Goal: Task Accomplishment & Management: Use online tool/utility

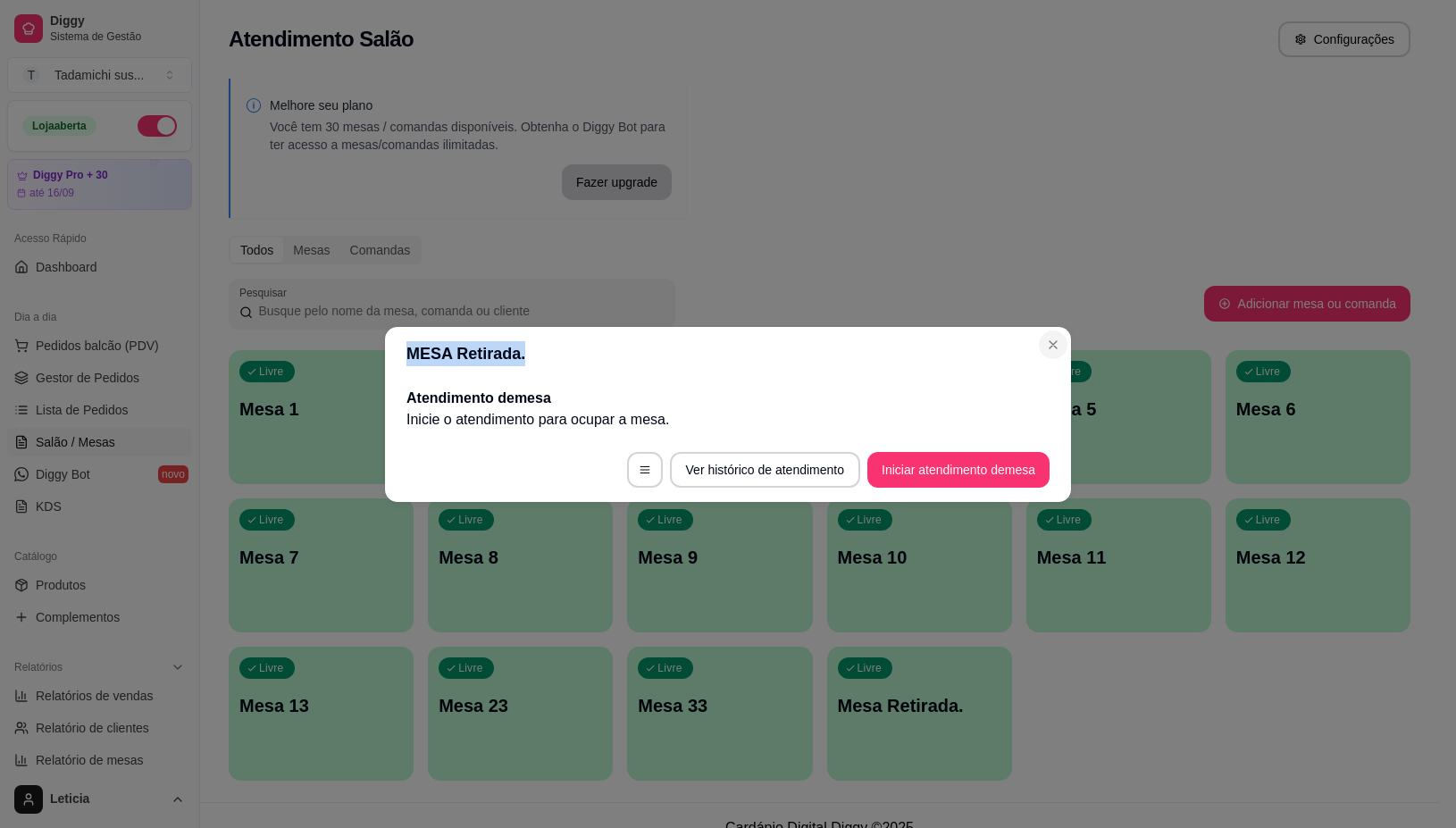
click at [1046, 337] on section "MESA Retirada. Atendimento de mesa Inicie o atendimento para ocupar a mesa . Ve…" at bounding box center [728, 415] width 686 height 175
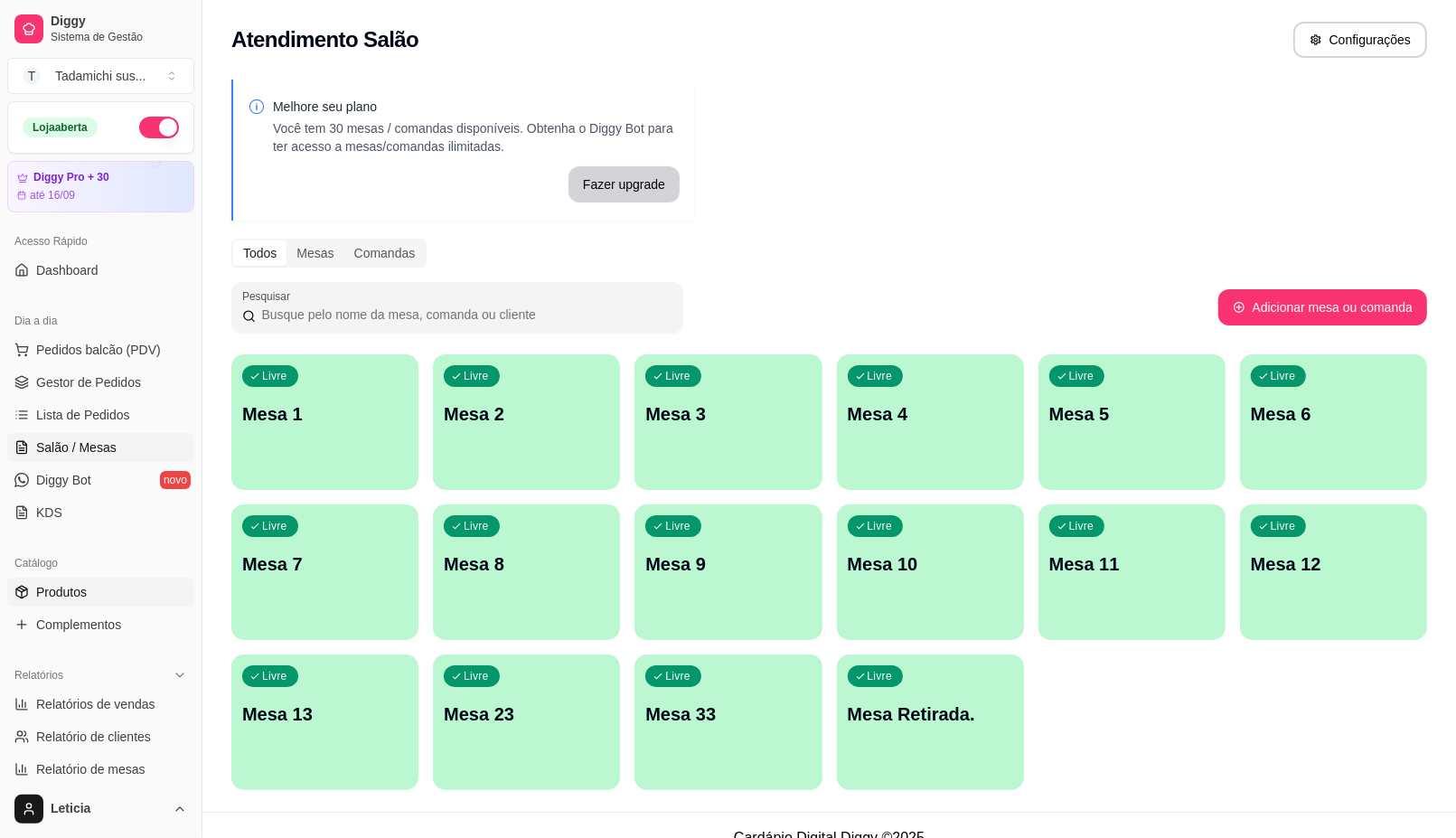
click at [42, 589] on span "Produtos" at bounding box center [61, 593] width 51 height 18
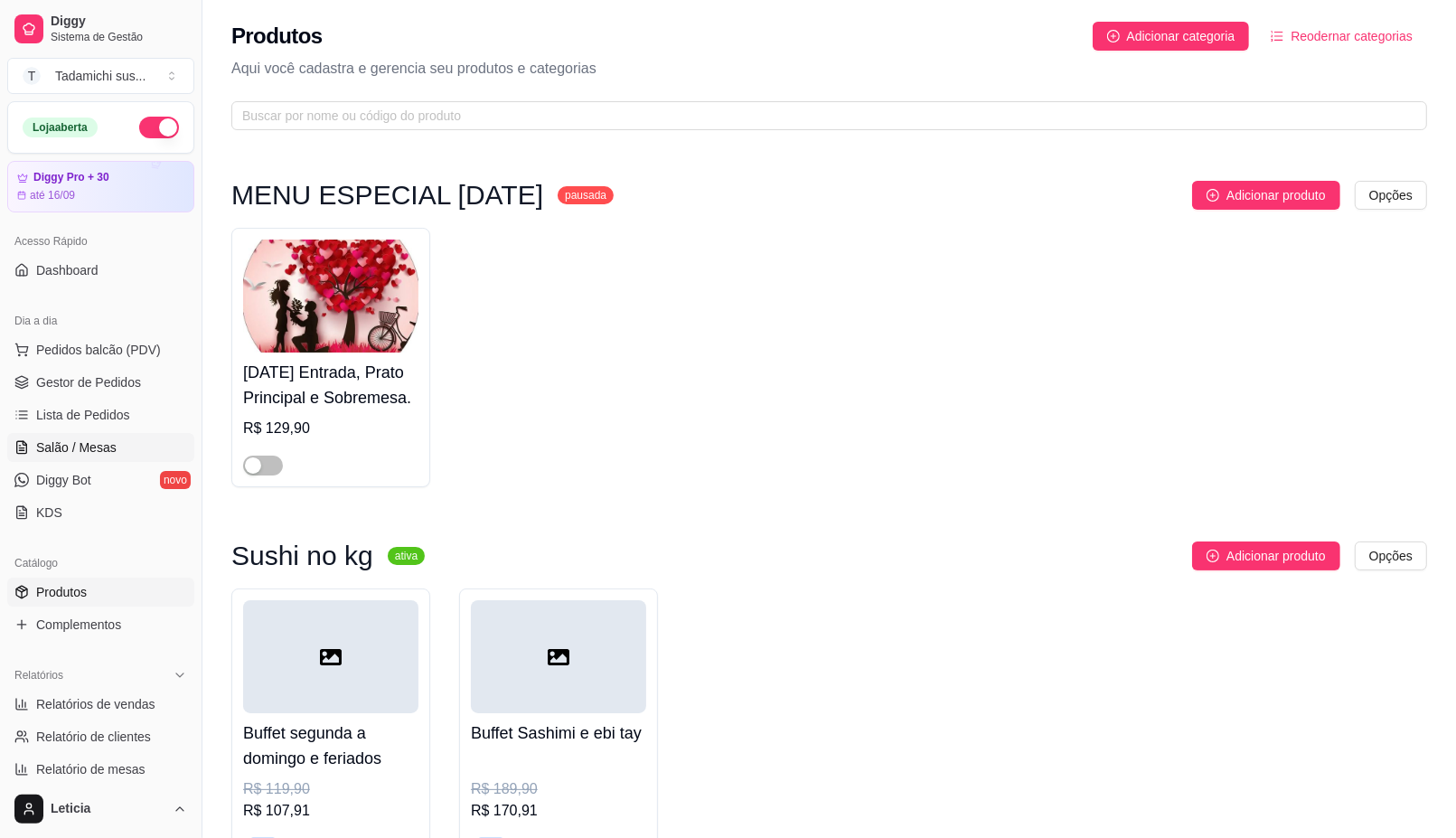
click at [128, 455] on link "Salão / Mesas" at bounding box center [101, 447] width 187 height 29
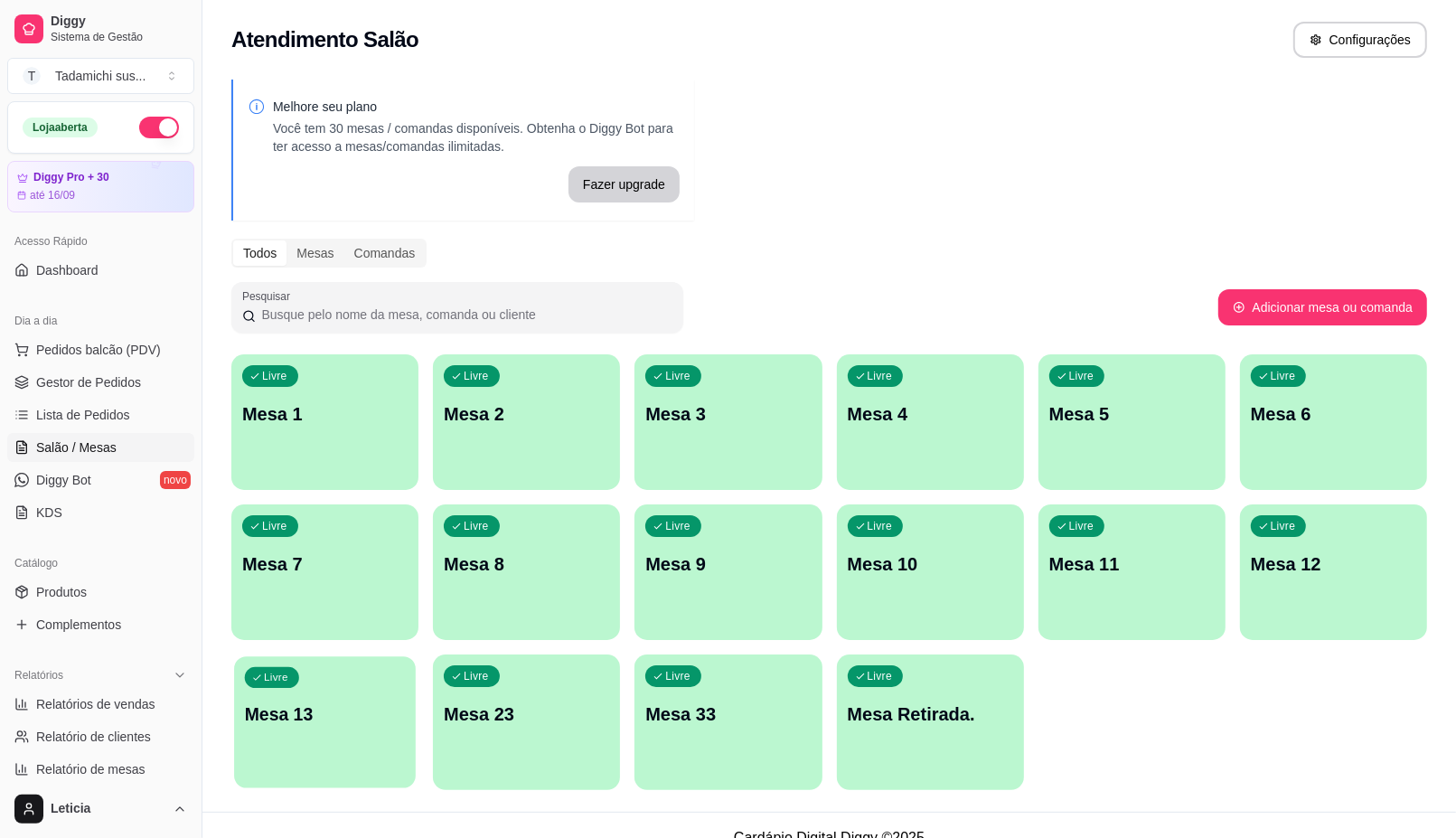
click at [330, 757] on div "Livre Mesa 13" at bounding box center [325, 711] width 182 height 111
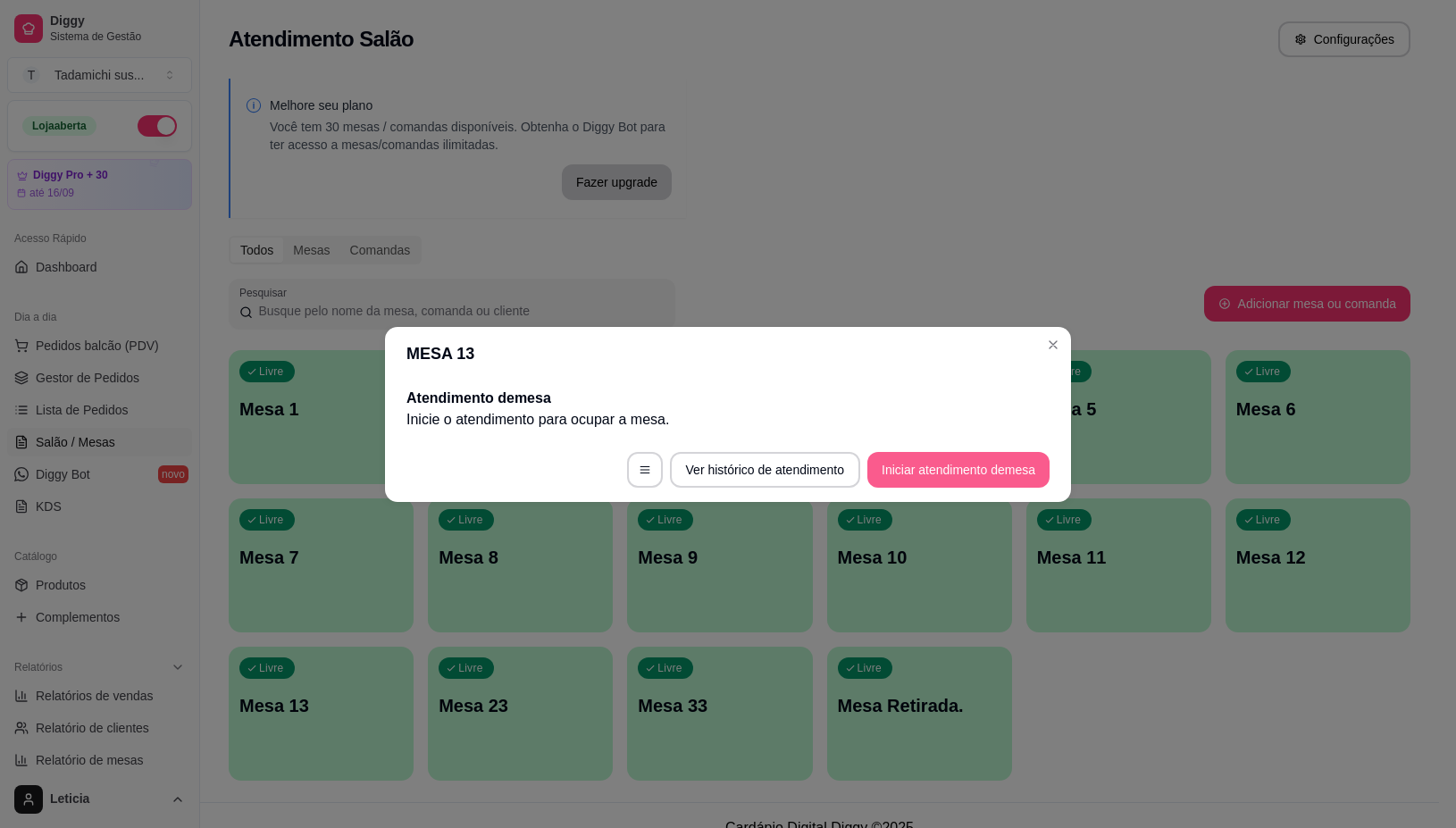
click at [958, 455] on button "Iniciar atendimento de mesa" at bounding box center [958, 470] width 182 height 35
